Goal: Transaction & Acquisition: Purchase product/service

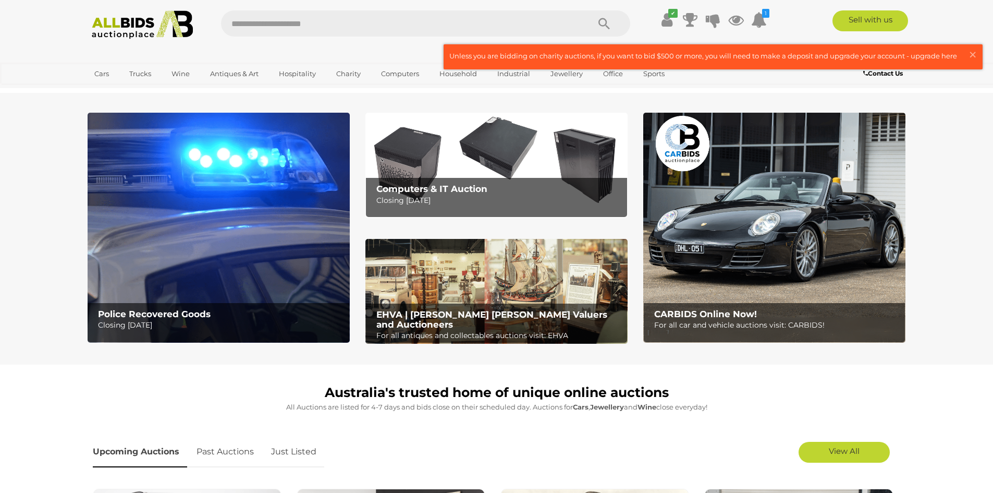
click at [719, 226] on img at bounding box center [774, 228] width 262 height 230
click at [220, 254] on img at bounding box center [219, 228] width 262 height 230
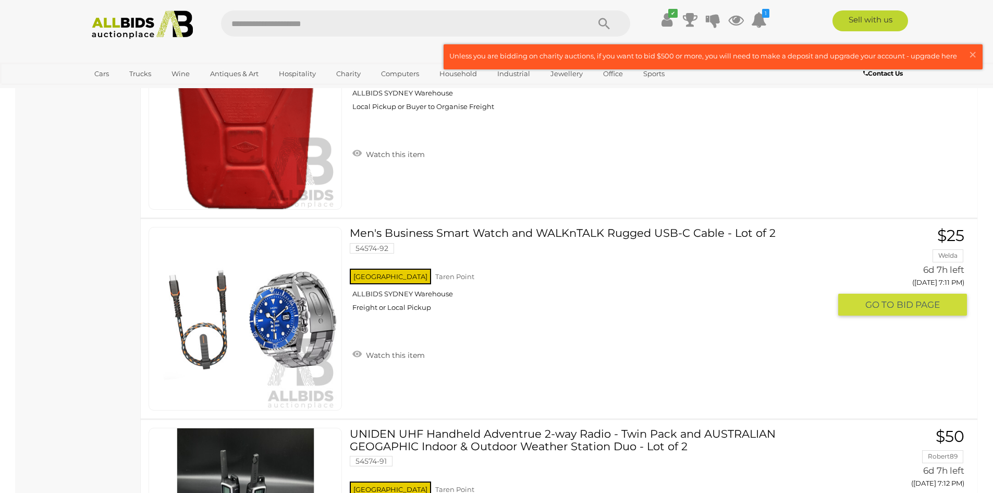
scroll to position [2241, 0]
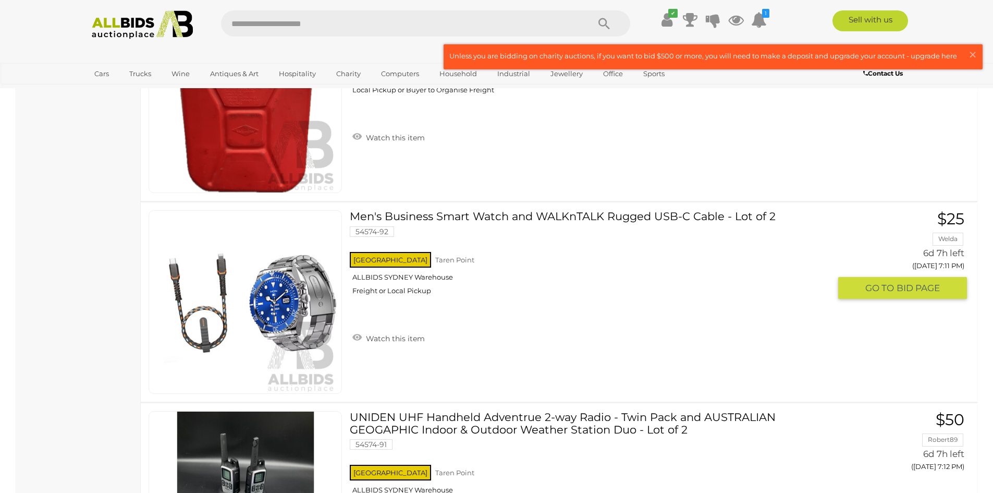
click at [302, 312] on img at bounding box center [245, 302] width 182 height 182
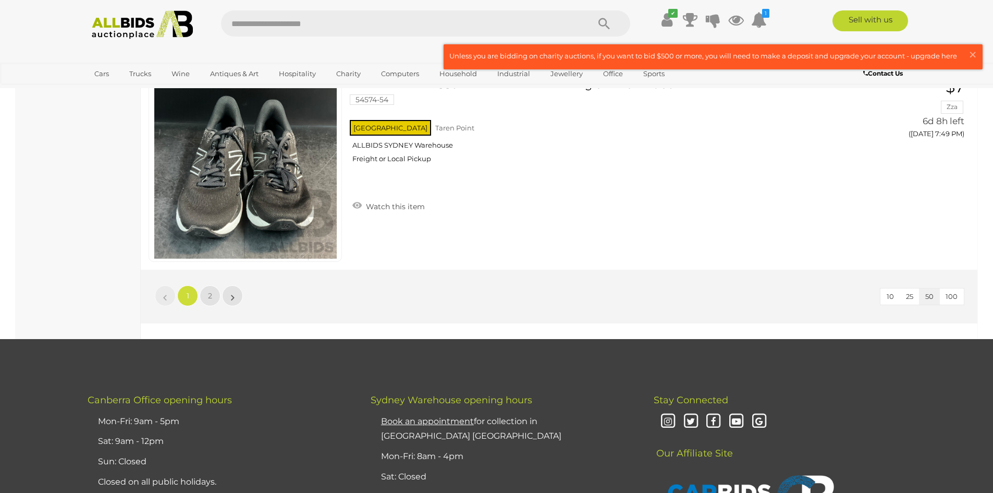
scroll to position [10050, 0]
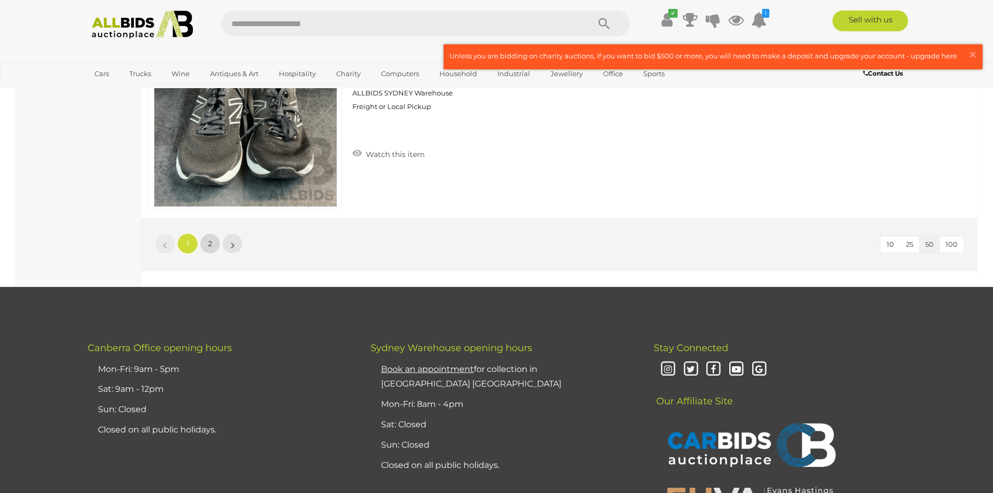
click at [214, 242] on link "2" at bounding box center [210, 243] width 21 height 21
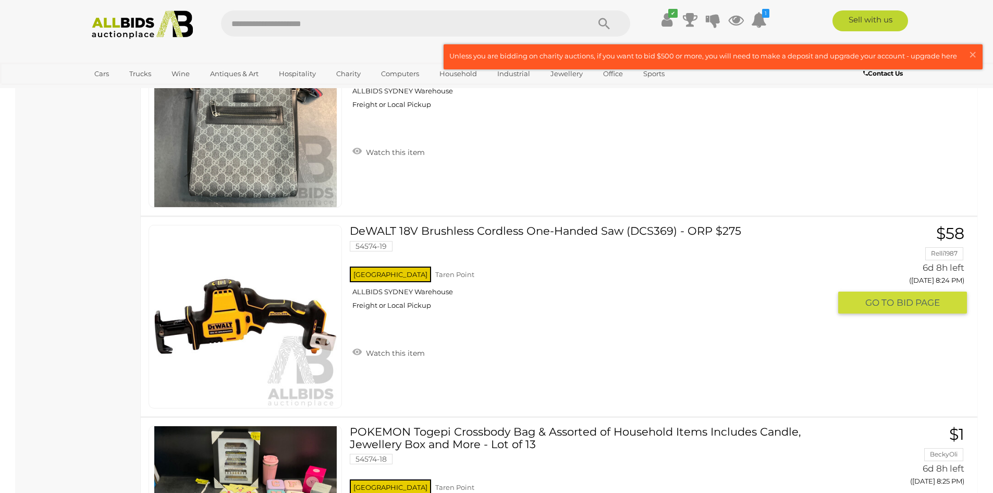
scroll to position [7844, 0]
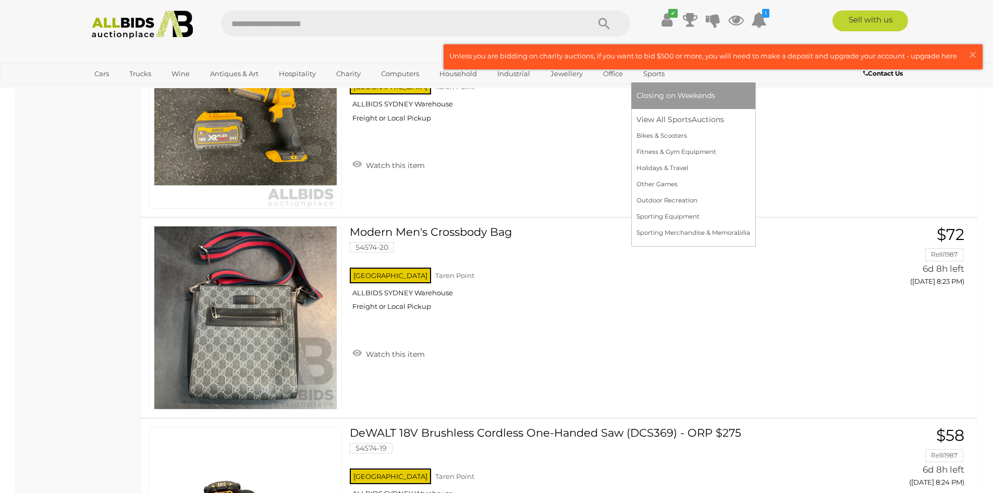
click at [656, 90] on link "Closing on Weekends" at bounding box center [693, 96] width 114 height 16
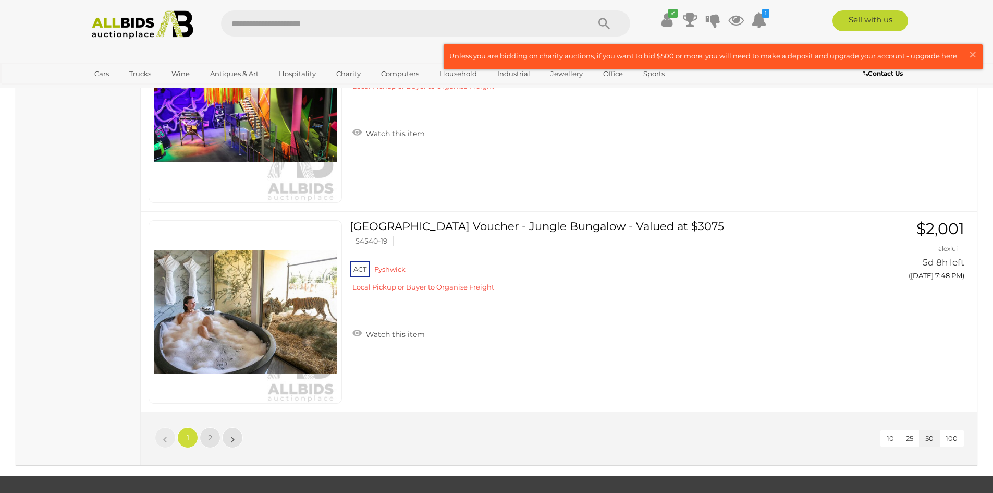
scroll to position [9902, 0]
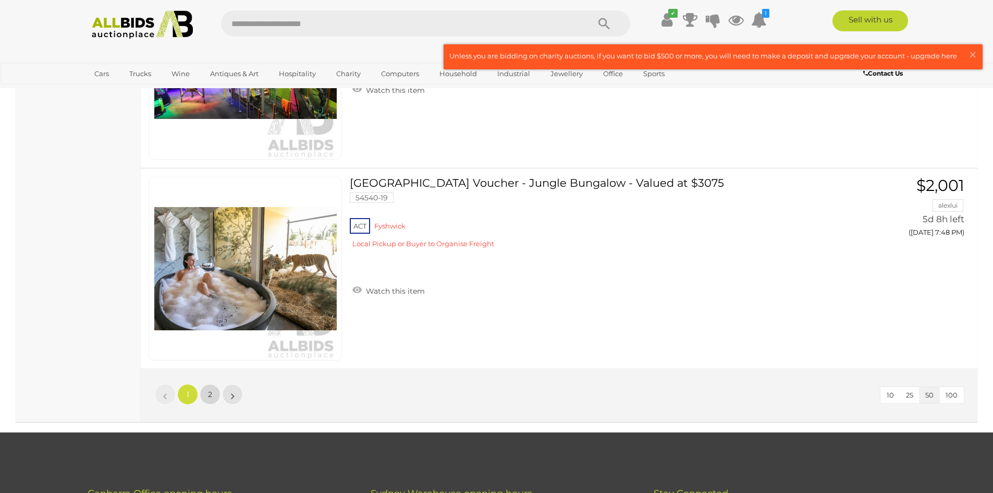
click at [211, 390] on span "2" at bounding box center [210, 393] width 4 height 9
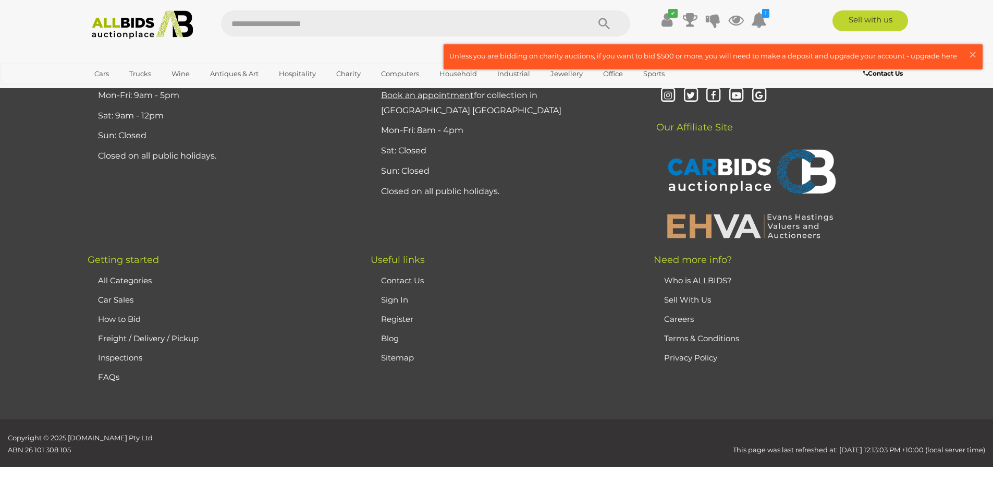
scroll to position [133, 0]
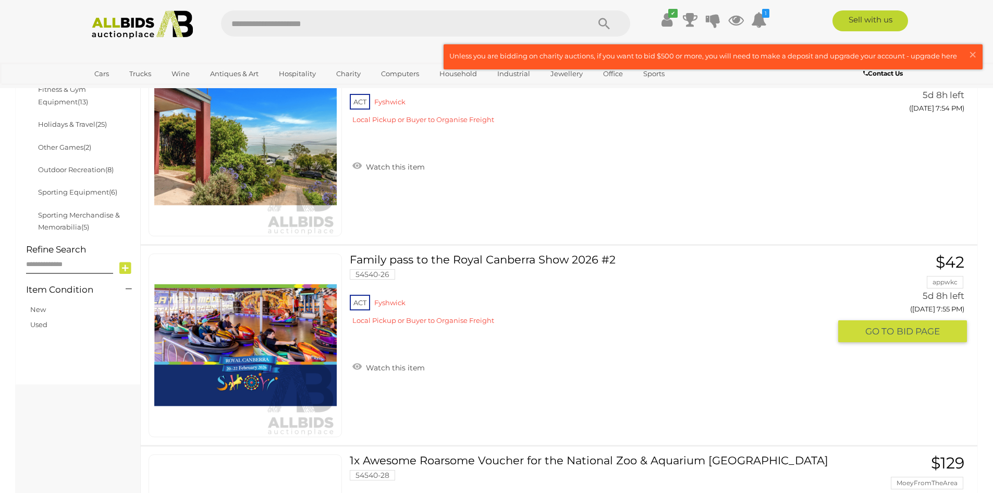
scroll to position [394, 0]
